Goal: Transaction & Acquisition: Purchase product/service

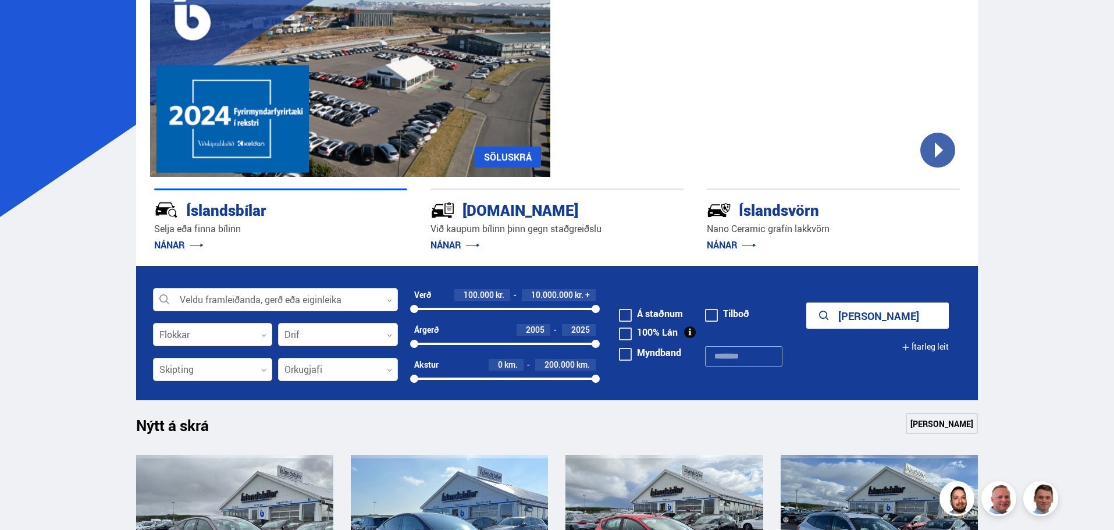
scroll to position [310, 0]
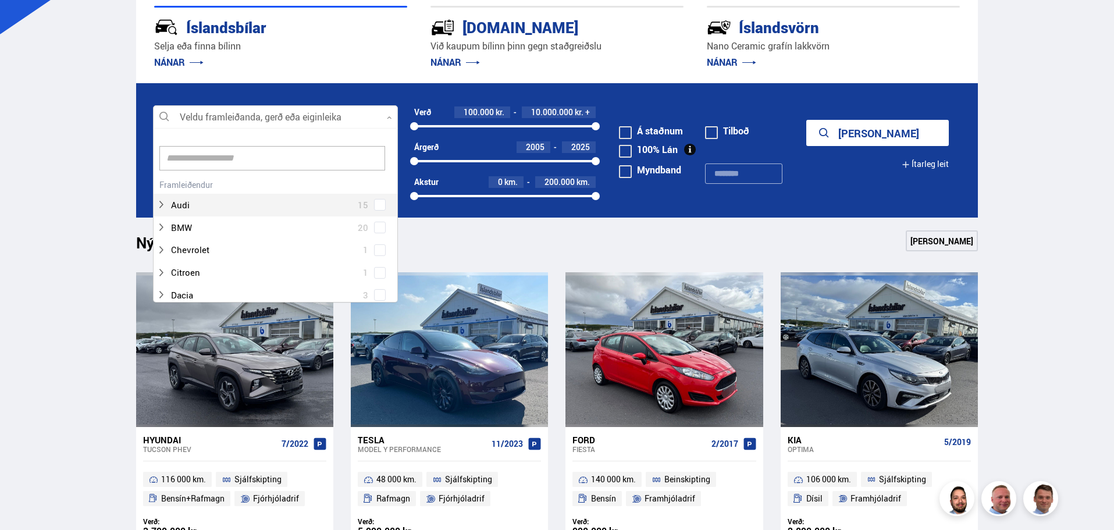
click at [255, 120] on div at bounding box center [275, 117] width 245 height 23
click at [376, 137] on span at bounding box center [380, 140] width 12 height 12
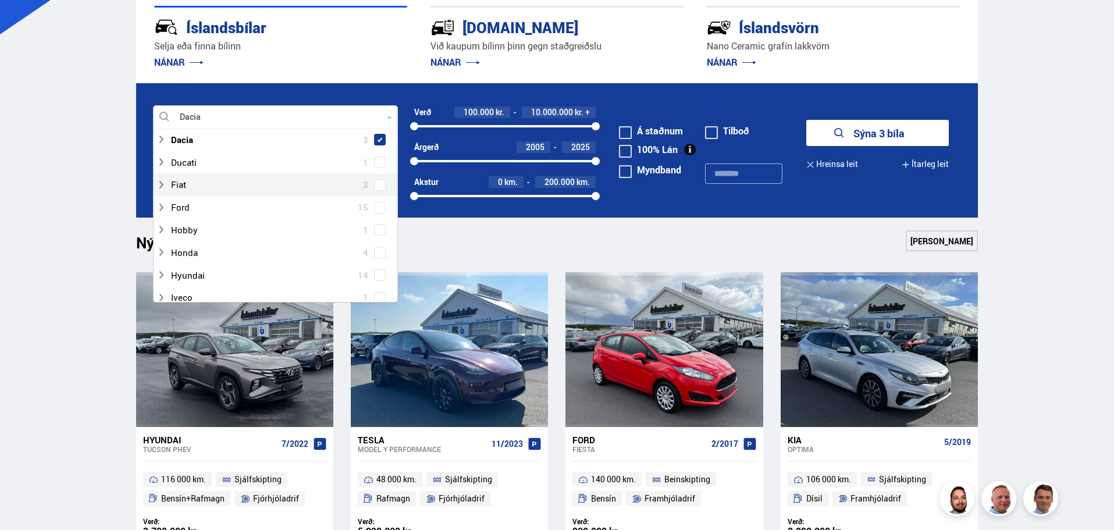
click at [865, 138] on button "Sýna 3 bíla" at bounding box center [877, 133] width 142 height 26
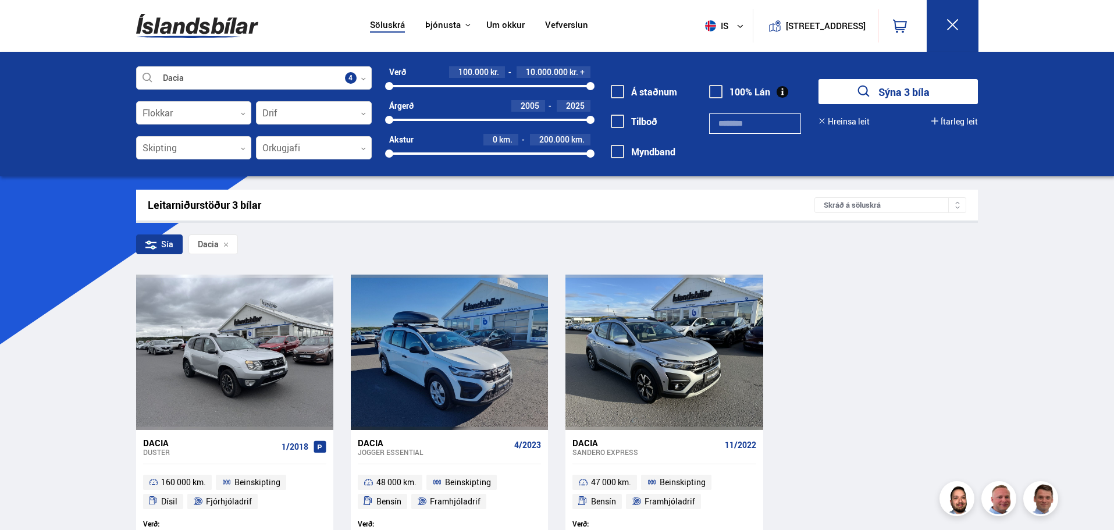
click at [850, 123] on button "Hreinsa leit" at bounding box center [843, 121] width 51 height 9
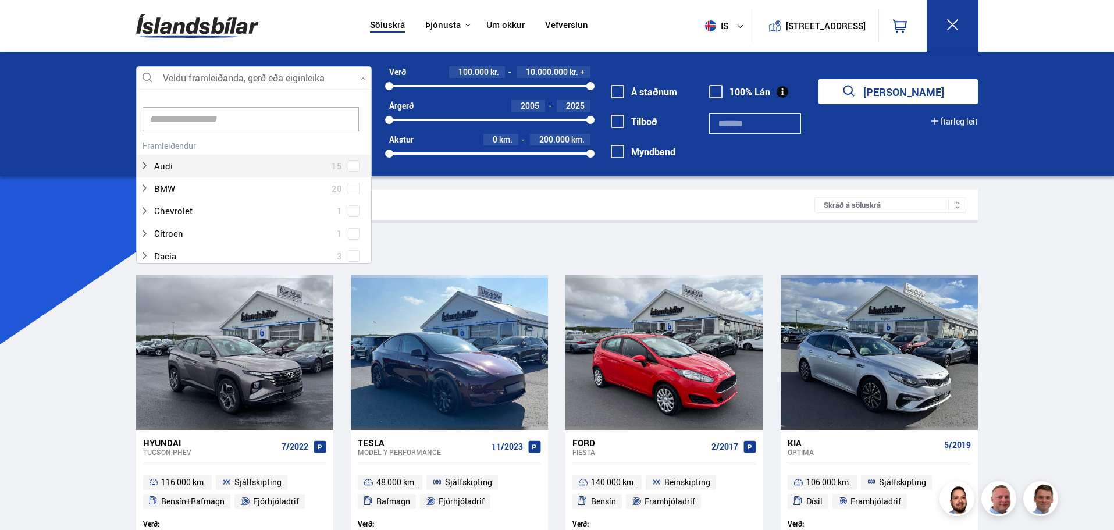
click at [363, 83] on div at bounding box center [254, 78] width 236 height 23
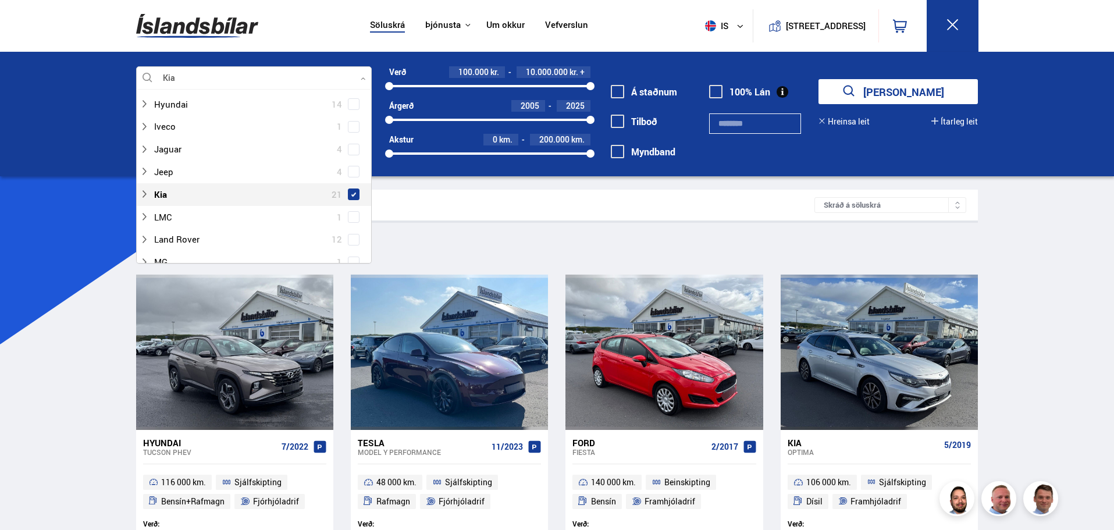
scroll to position [333, 0]
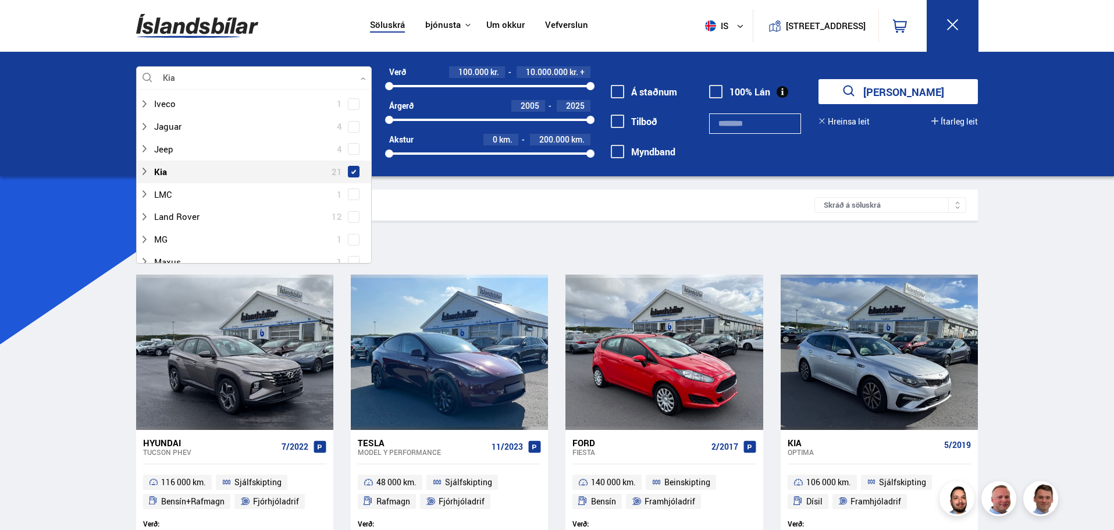
click at [351, 172] on span at bounding box center [353, 171] width 5 height 5
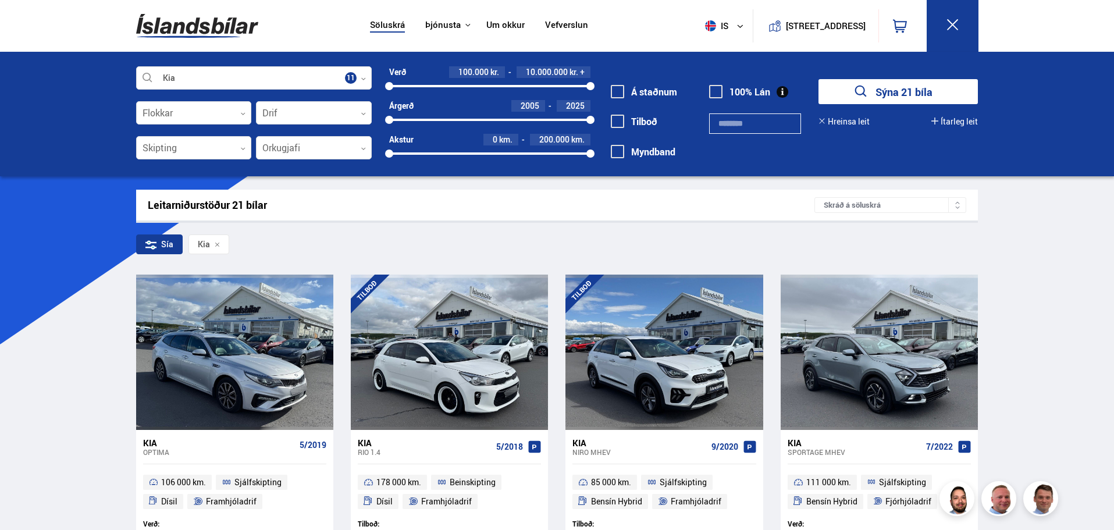
click at [896, 97] on button "Sýna 21 bíla" at bounding box center [897, 91] width 159 height 25
